Goal: Download file/media

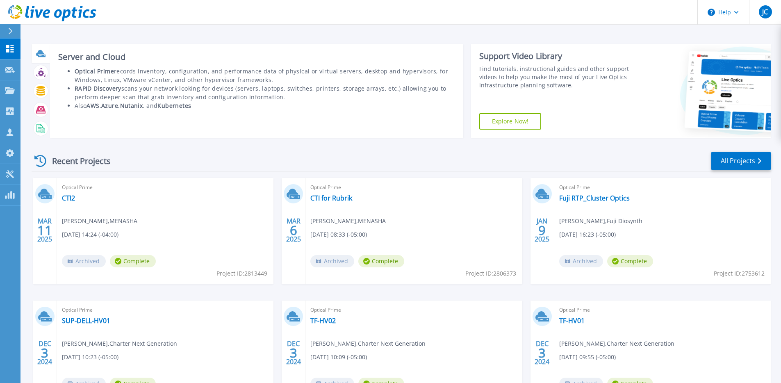
click at [44, 60] on div at bounding box center [41, 53] width 18 height 19
click at [41, 54] on icon at bounding box center [40, 53] width 8 height 6
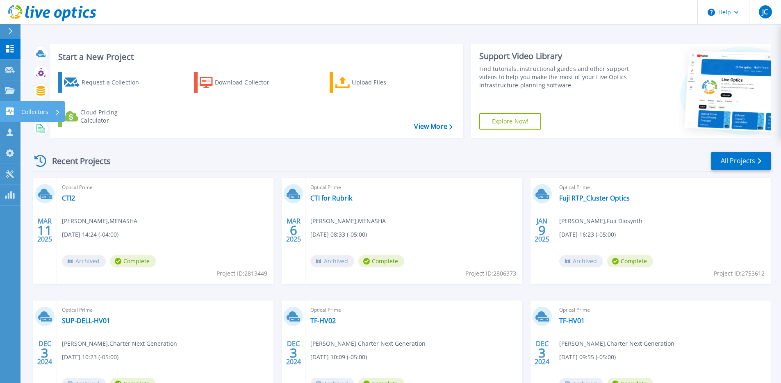
click at [54, 112] on div "Collectors" at bounding box center [40, 111] width 39 height 21
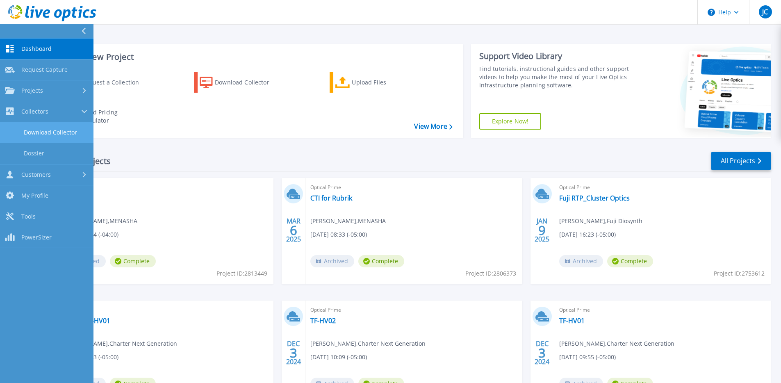
click at [73, 138] on link "Download Collector" at bounding box center [46, 132] width 93 height 21
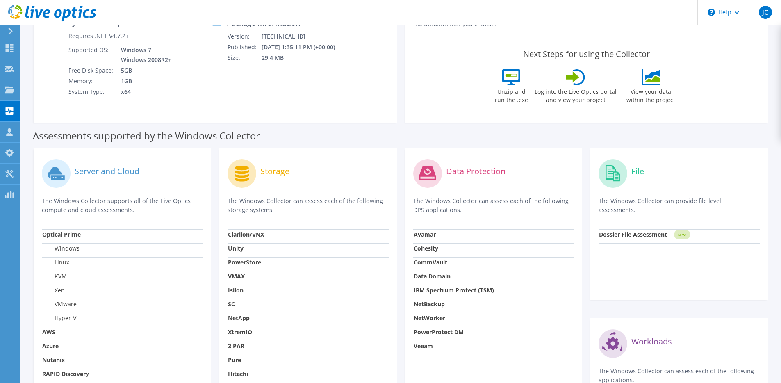
scroll to position [119, 0]
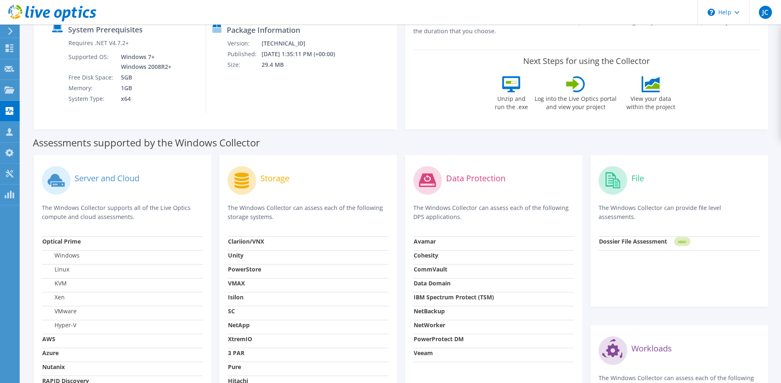
click at [105, 178] on label "Server and Cloud" at bounding box center [107, 178] width 65 height 8
click at [52, 181] on icon at bounding box center [55, 179] width 15 height 11
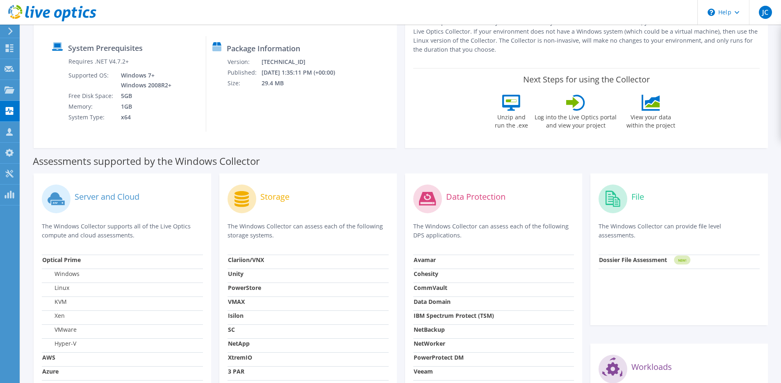
scroll to position [0, 0]
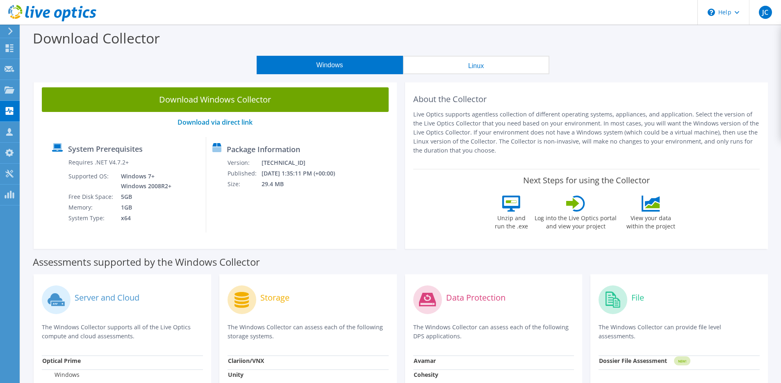
click at [481, 66] on button "Linux" at bounding box center [476, 65] width 146 height 18
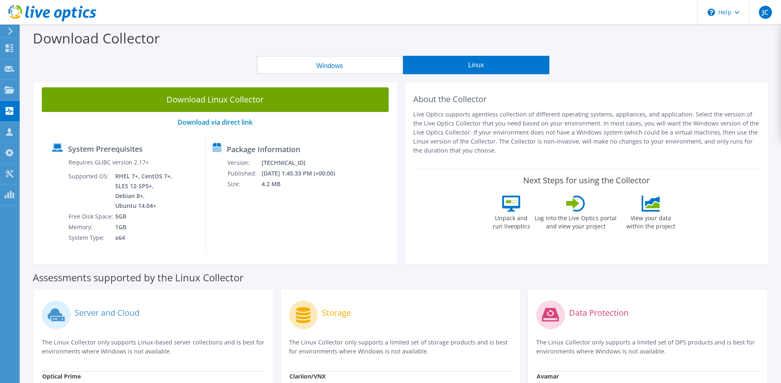
click at [327, 65] on button "Windows" at bounding box center [329, 65] width 146 height 18
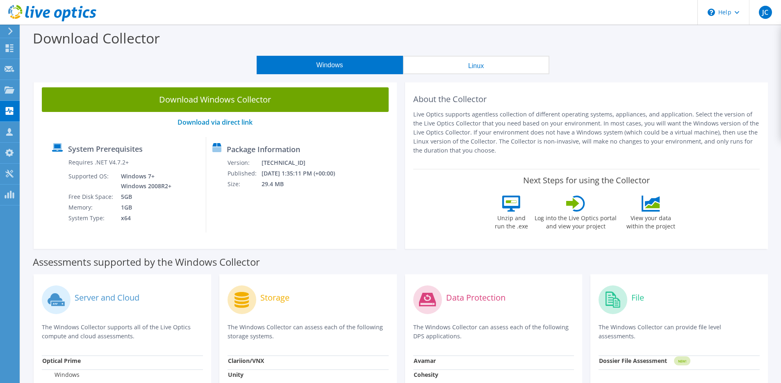
scroll to position [150, 0]
